Goal: Transaction & Acquisition: Obtain resource

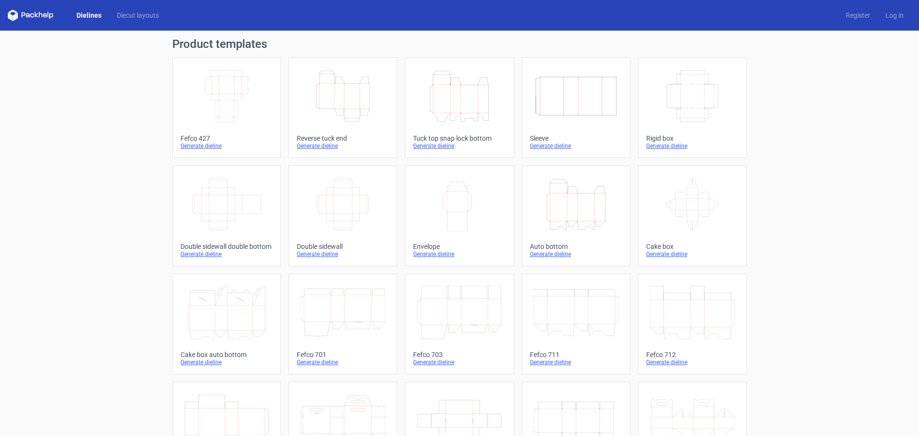
click at [360, 104] on icon "Height Depth Width" at bounding box center [343, 96] width 85 height 54
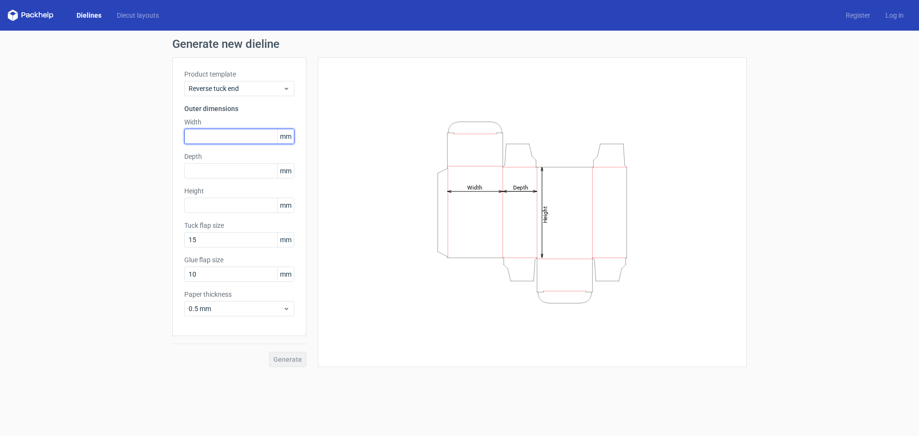
click at [217, 138] on input "text" at bounding box center [239, 136] width 110 height 15
type input "58"
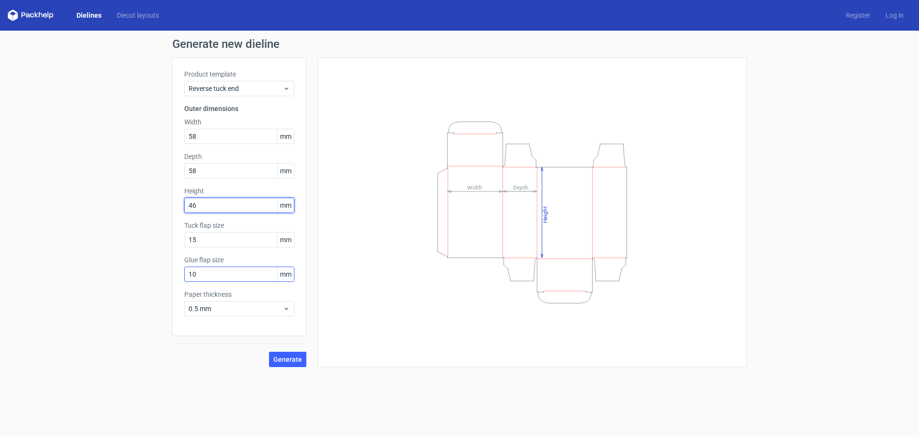
type input "46"
drag, startPoint x: 202, startPoint y: 273, endPoint x: 170, endPoint y: 266, distance: 32.1
click at [150, 281] on div "Generate new dieline Product template Reverse tuck end Outer dimensions Width 5…" at bounding box center [459, 203] width 919 height 344
type input "15"
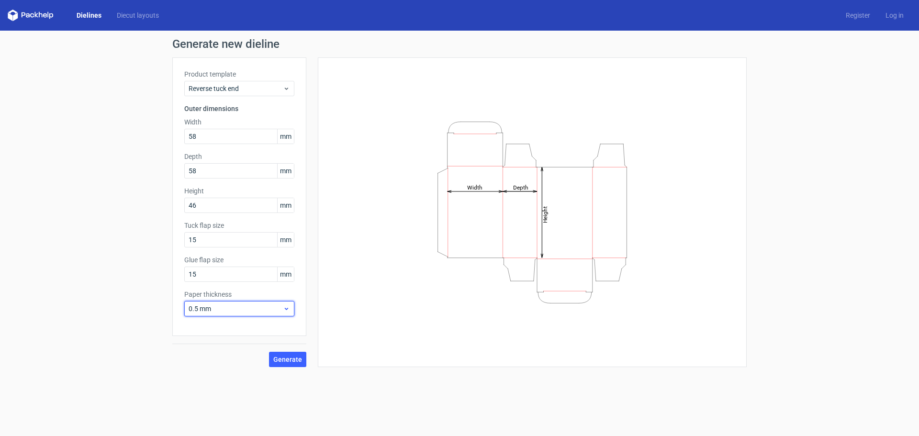
click at [247, 312] on span "0.5 mm" at bounding box center [236, 309] width 94 height 10
click at [215, 329] on div "0.4 mm" at bounding box center [239, 329] width 102 height 15
click at [295, 363] on button "Generate" at bounding box center [287, 359] width 37 height 15
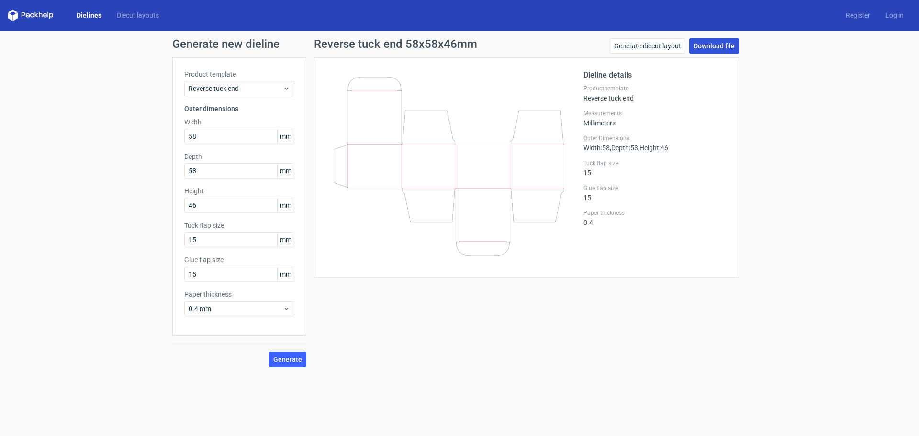
click at [714, 44] on link "Download file" at bounding box center [715, 45] width 50 height 15
